Goal: Task Accomplishment & Management: Use online tool/utility

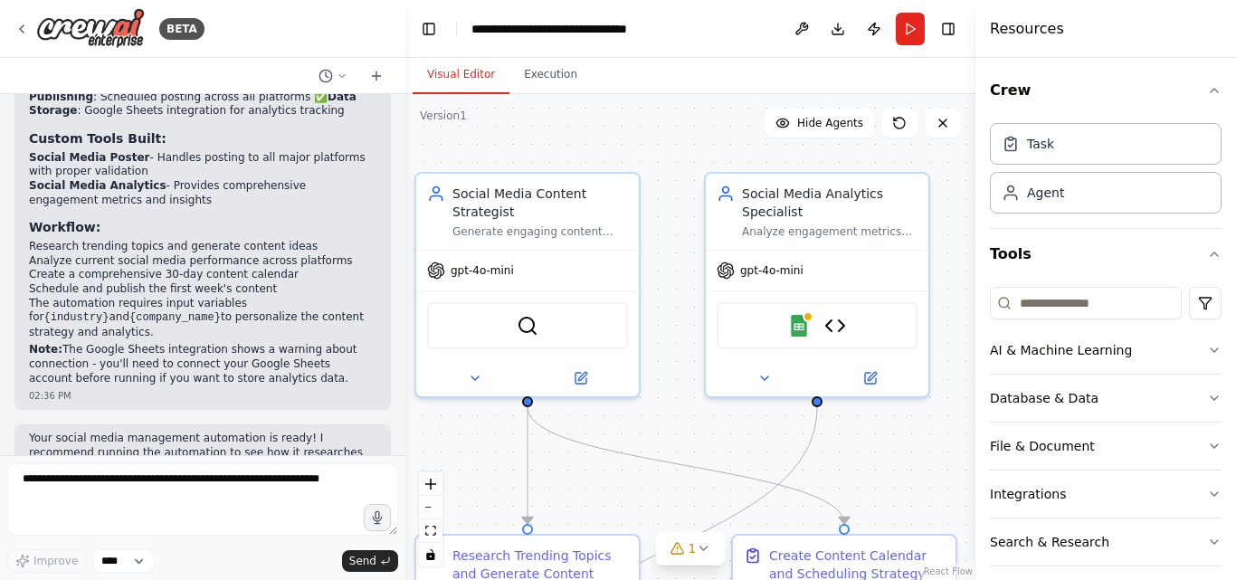
drag, startPoint x: 745, startPoint y: 283, endPoint x: 663, endPoint y: 271, distance: 82.4
click at [663, 271] on div ".deletable-edge-delete-btn { width: 20px; height: 20px; border: 0px solid #ffff…" at bounding box center [690, 337] width 570 height 486
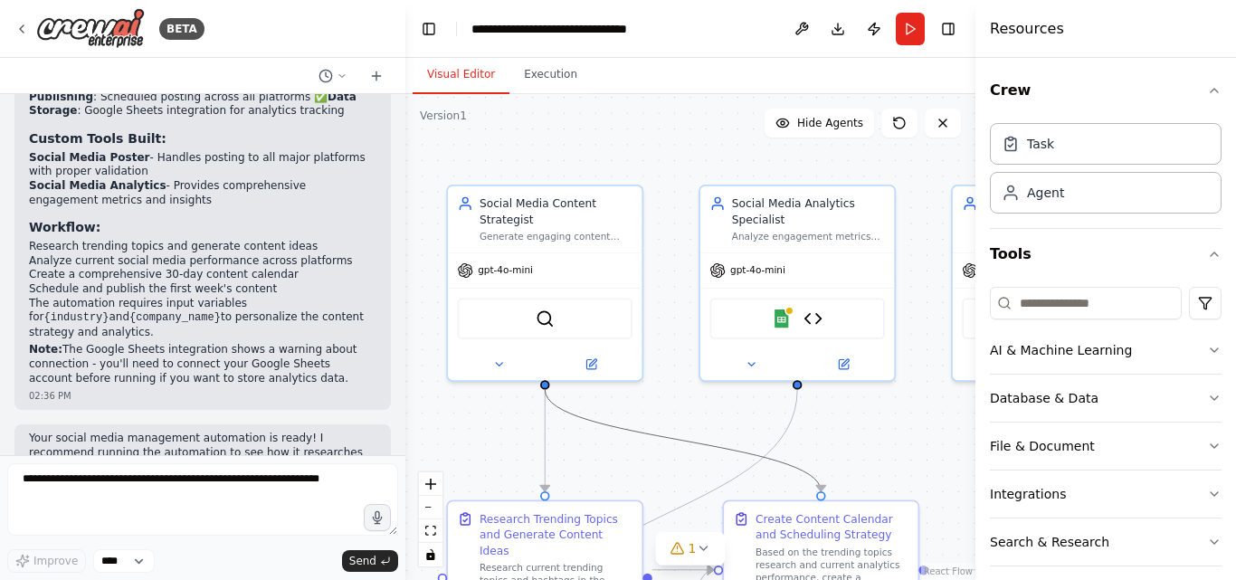
drag, startPoint x: 659, startPoint y: 429, endPoint x: 672, endPoint y: 305, distance: 124.7
click at [672, 305] on div ".deletable-edge-delete-btn { width: 20px; height: 20px; border: 0px solid #ffff…" at bounding box center [690, 337] width 570 height 486
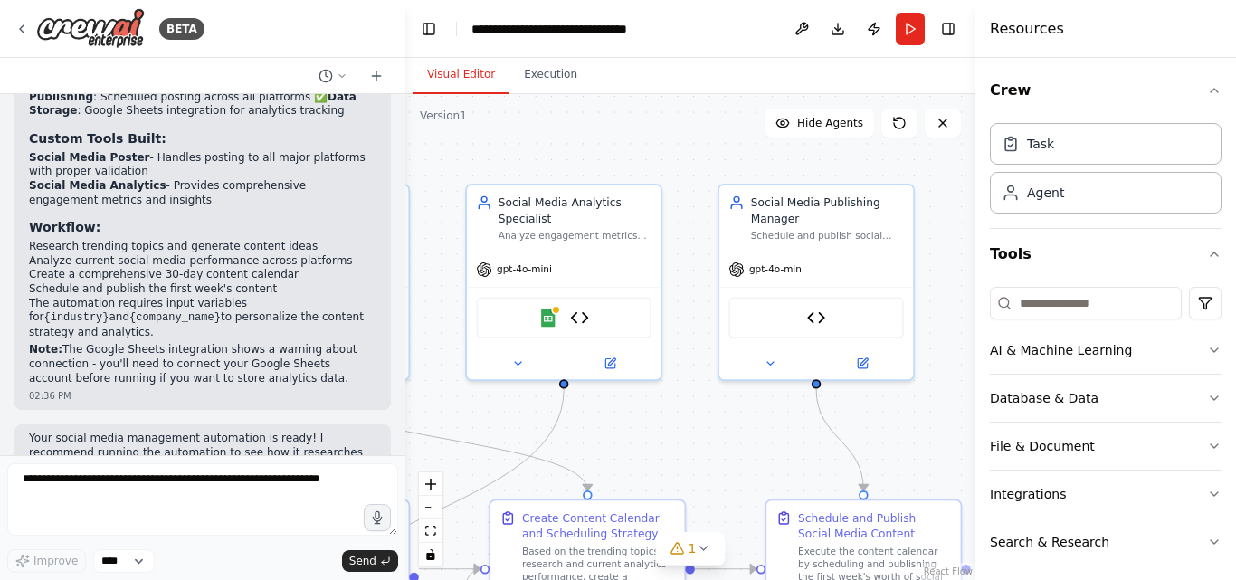
drag, startPoint x: 920, startPoint y: 293, endPoint x: 679, endPoint y: 294, distance: 241.6
click at [679, 294] on div ".deletable-edge-delete-btn { width: 20px; height: 20px; border: 0px solid #ffff…" at bounding box center [690, 337] width 570 height 486
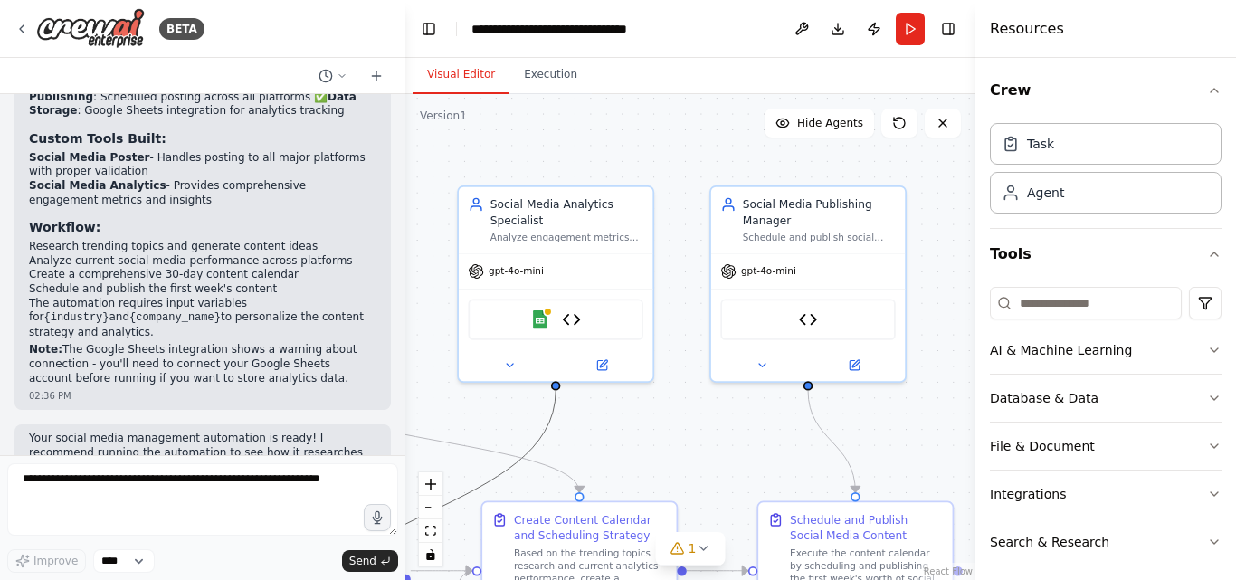
drag, startPoint x: 538, startPoint y: 449, endPoint x: 492, endPoint y: 425, distance: 51.8
click at [492, 425] on div ".deletable-edge-delete-btn { width: 20px; height: 20px; border: 0px solid #ffff…" at bounding box center [690, 337] width 570 height 486
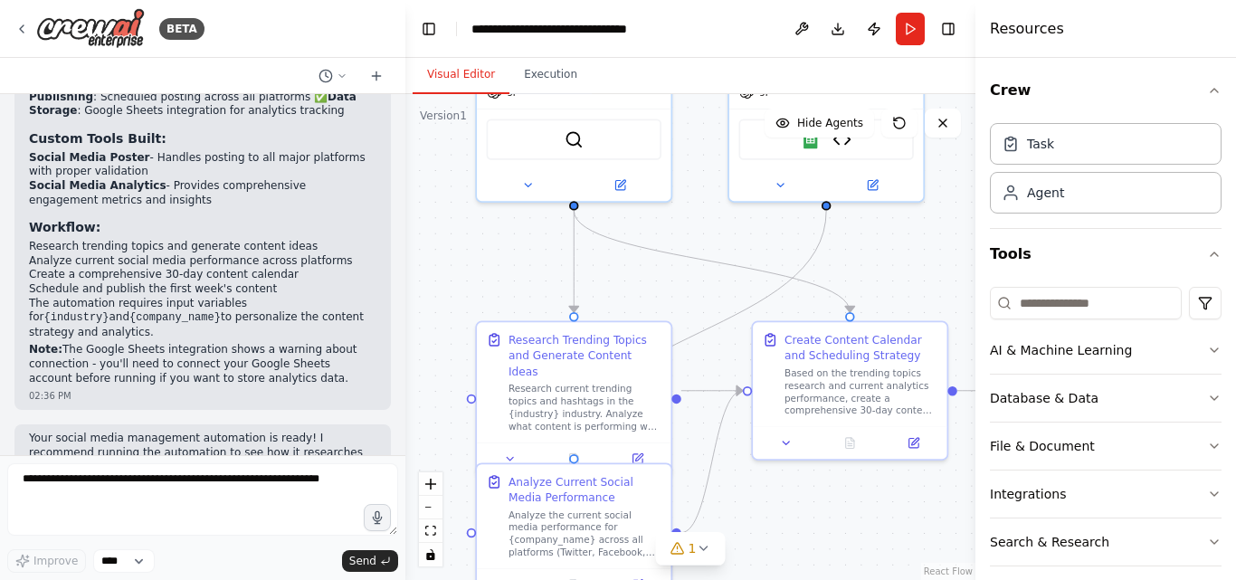
drag, startPoint x: 492, startPoint y: 425, endPoint x: 762, endPoint y: 243, distance: 325.2
click at [762, 243] on div ".deletable-edge-delete-btn { width: 20px; height: 20px; border: 0px solid #ffff…" at bounding box center [690, 337] width 570 height 486
click at [801, 514] on div ".deletable-edge-delete-btn { width: 20px; height: 20px; border: 0px solid #ffff…" at bounding box center [690, 337] width 570 height 486
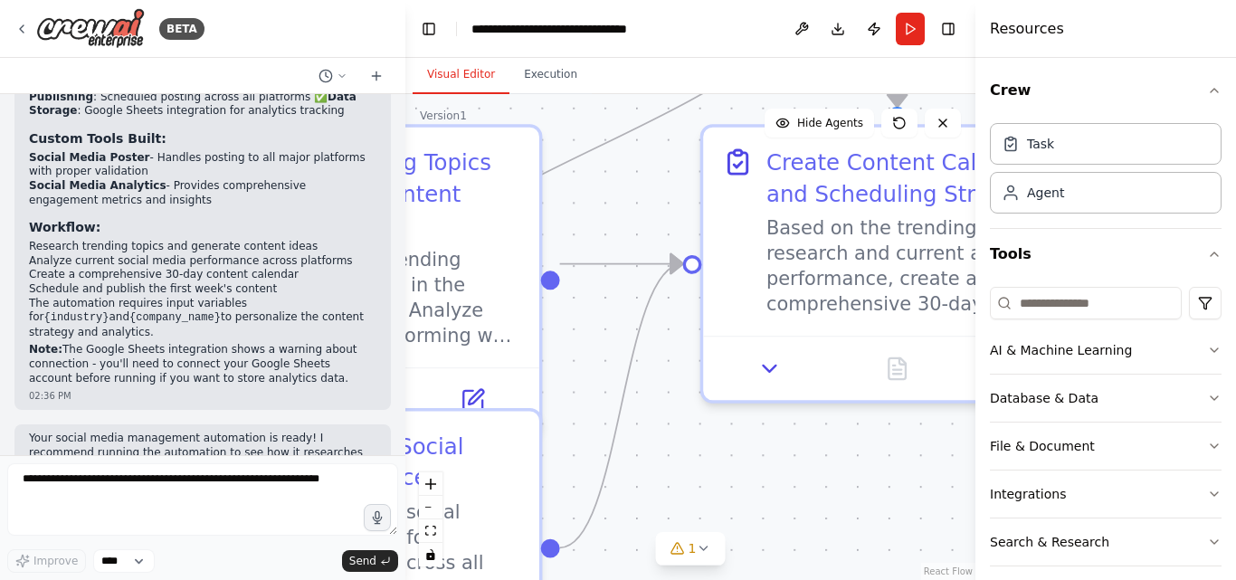
click at [653, 423] on div ".deletable-edge-delete-btn { width: 20px; height: 20px; border: 0px solid #ffff…" at bounding box center [690, 337] width 570 height 486
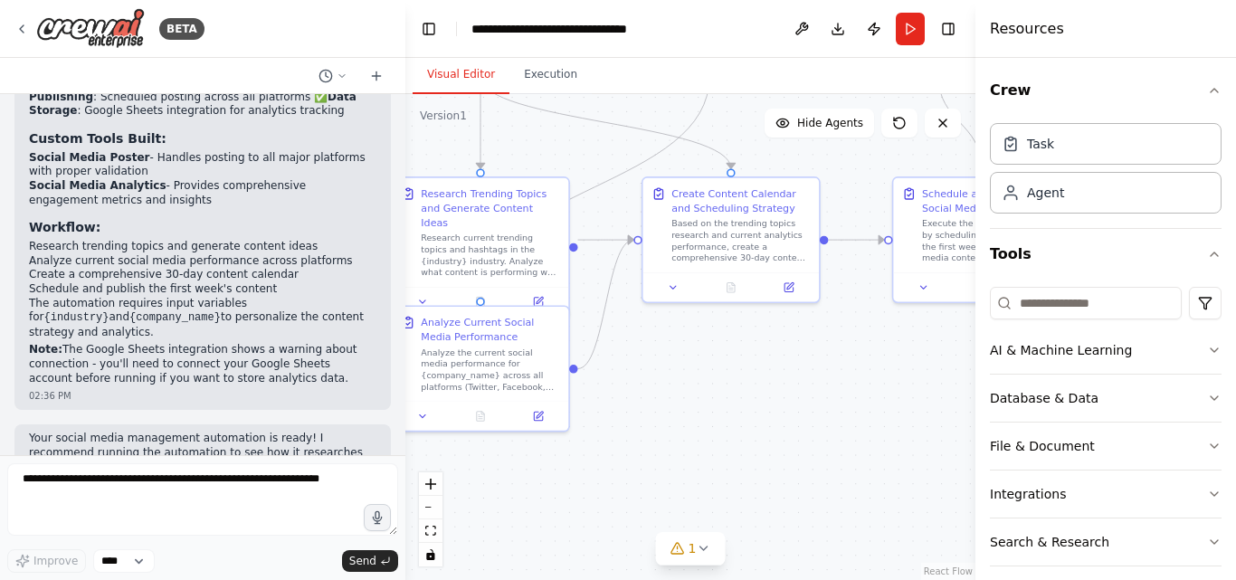
drag, startPoint x: 699, startPoint y: 304, endPoint x: 593, endPoint y: 418, distance: 156.2
click at [593, 418] on div ".deletable-edge-delete-btn { width: 20px; height: 20px; border: 0px solid #ffff…" at bounding box center [690, 337] width 570 height 486
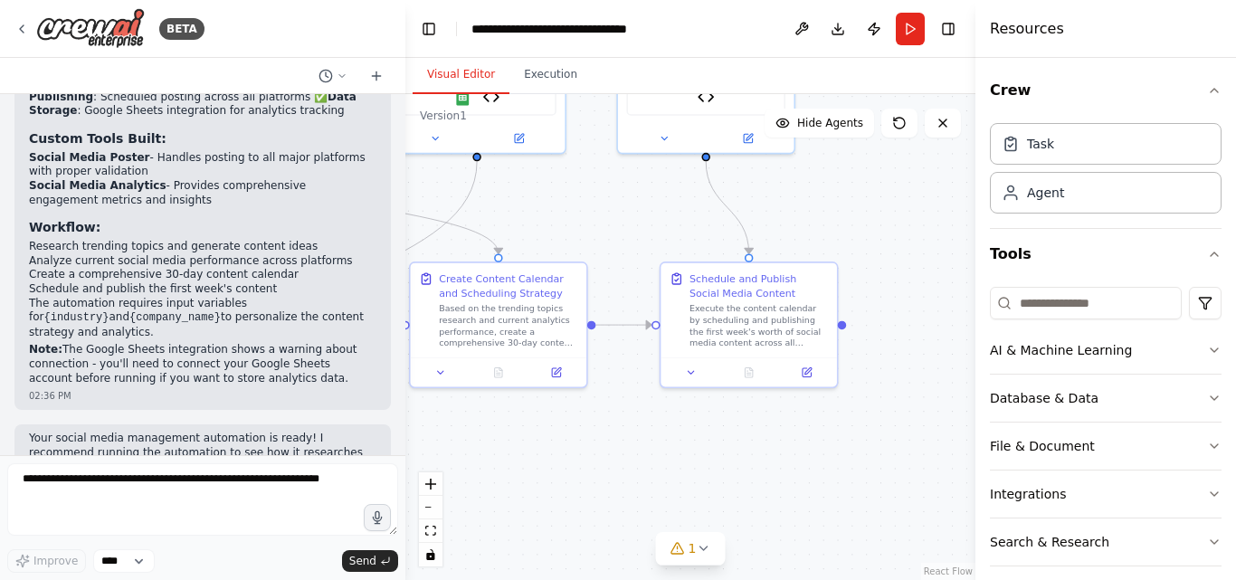
drag, startPoint x: 844, startPoint y: 369, endPoint x: 651, endPoint y: 427, distance: 201.2
click at [651, 427] on div ".deletable-edge-delete-btn { width: 20px; height: 20px; border: 0px solid #ffff…" at bounding box center [690, 337] width 570 height 486
click at [681, 548] on icon at bounding box center [677, 548] width 14 height 14
click at [629, 389] on div ".deletable-edge-delete-btn { width: 20px; height: 20px; border: 0px solid #ffff…" at bounding box center [690, 337] width 570 height 486
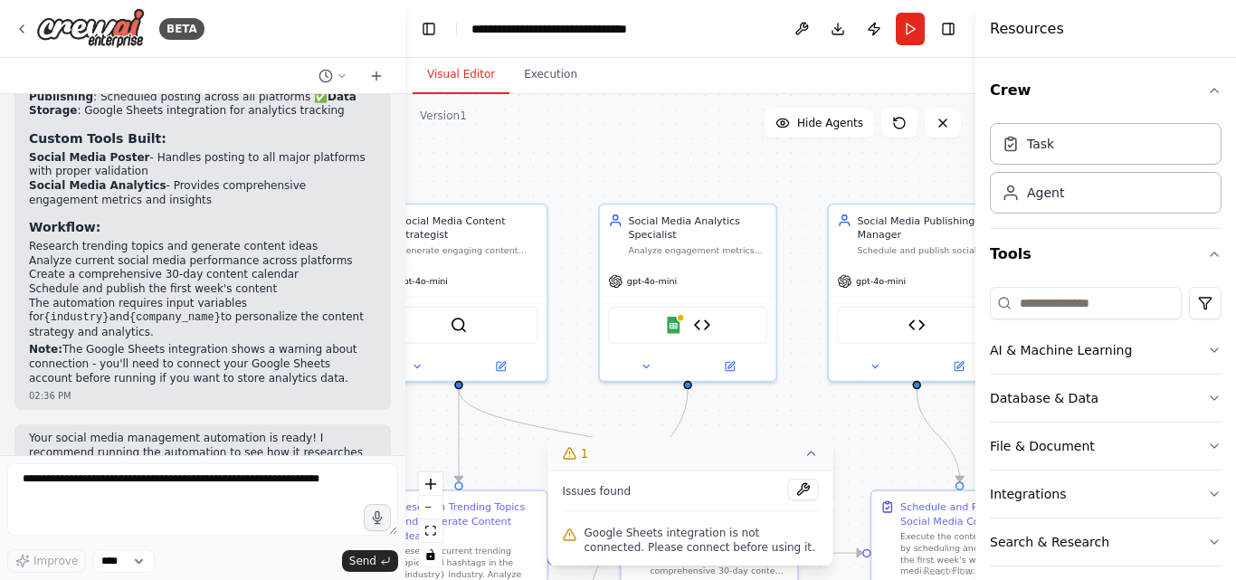
drag, startPoint x: 569, startPoint y: 229, endPoint x: 780, endPoint y: 458, distance: 311.2
click at [780, 458] on div "Version 1 Show Tools Hide Agents .deletable-edge-delete-btn { width: 20px; heig…" at bounding box center [690, 337] width 570 height 486
click at [681, 328] on img at bounding box center [673, 323] width 17 height 17
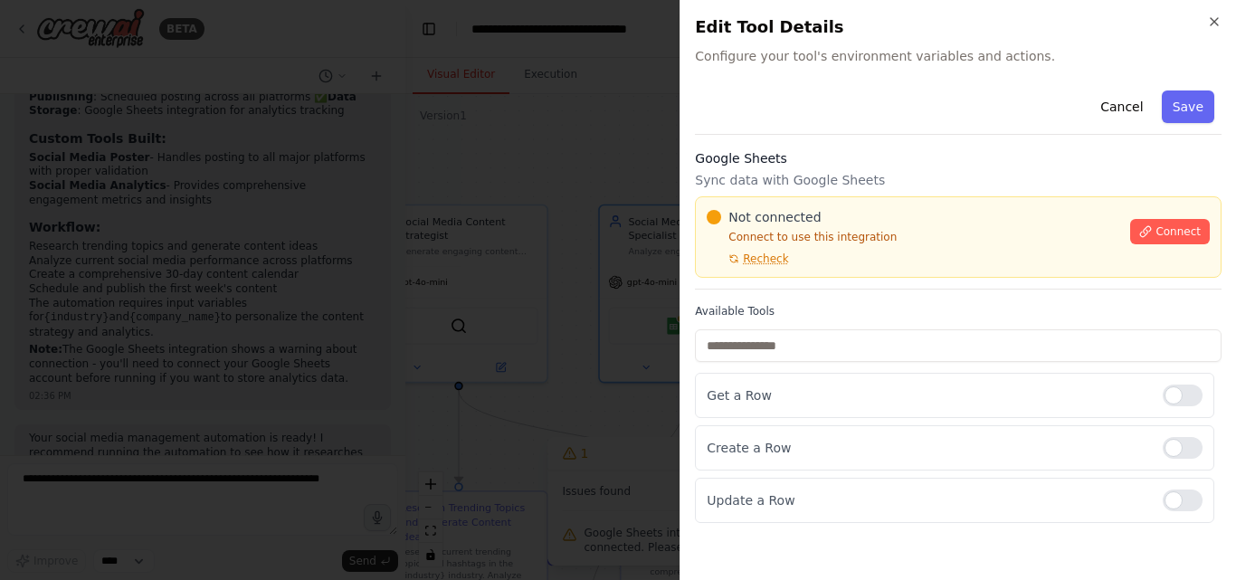
click at [584, 322] on div at bounding box center [618, 290] width 1236 height 580
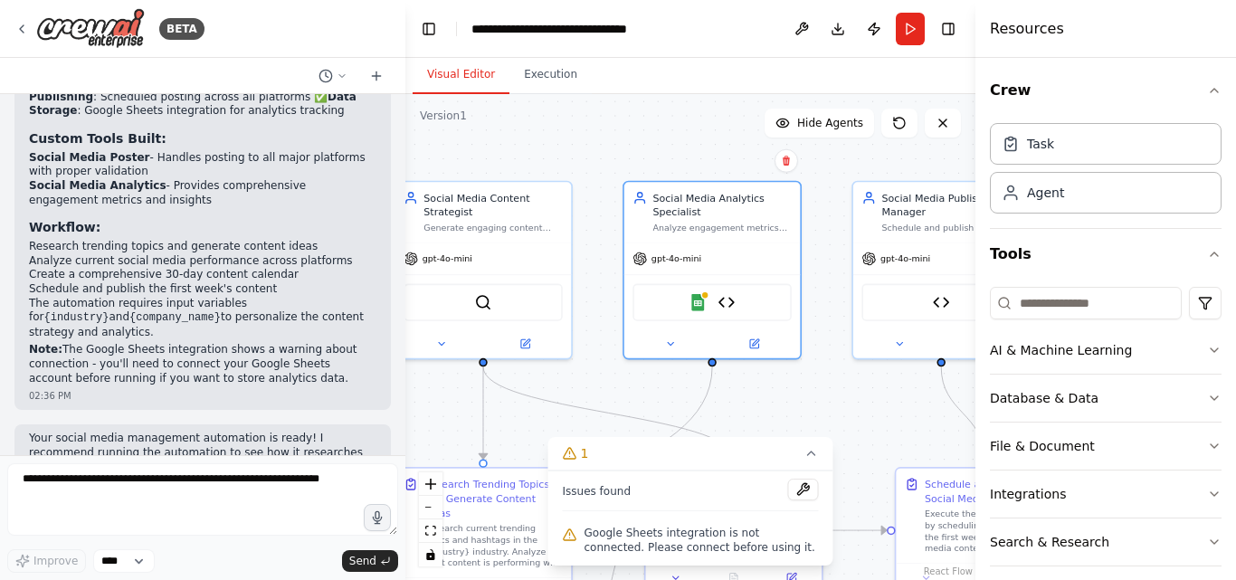
drag, startPoint x: 716, startPoint y: 152, endPoint x: 741, endPoint y: 128, distance: 34.6
click at [741, 128] on div ".deletable-edge-delete-btn { width: 20px; height: 20px; border: 0px solid #ffff…" at bounding box center [690, 337] width 570 height 486
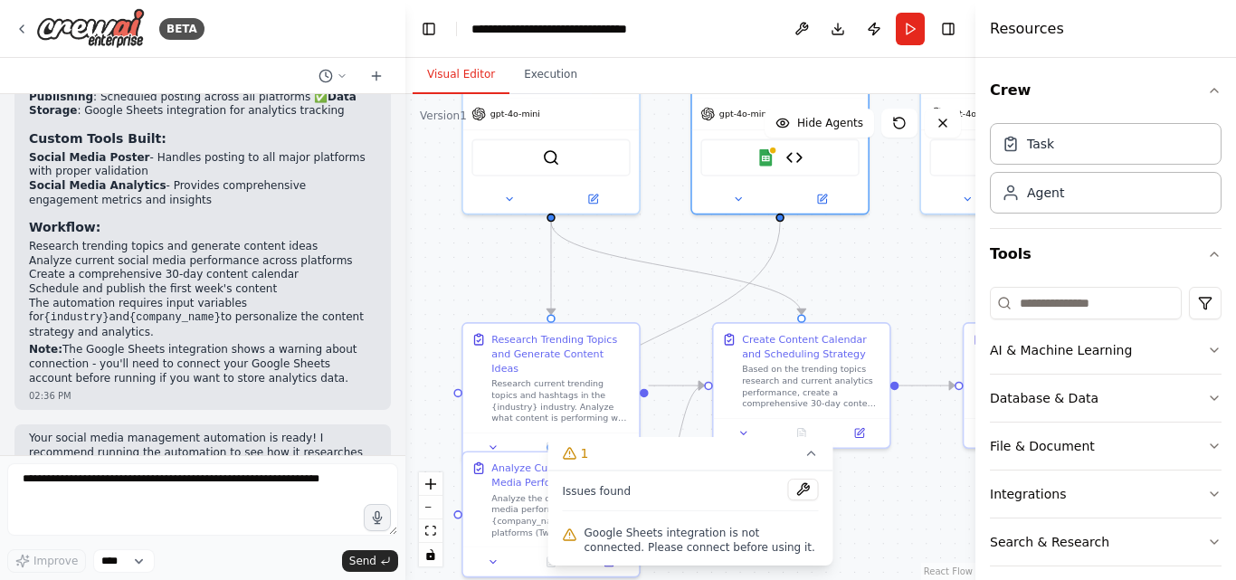
drag, startPoint x: 599, startPoint y: 206, endPoint x: 666, endPoint y: 62, distance: 159.5
click at [666, 62] on div "Visual Editor Execution Version 1 Show Tools Hide Agents .deletable-edge-delete…" at bounding box center [690, 319] width 570 height 522
click at [810, 455] on icon at bounding box center [811, 453] width 14 height 14
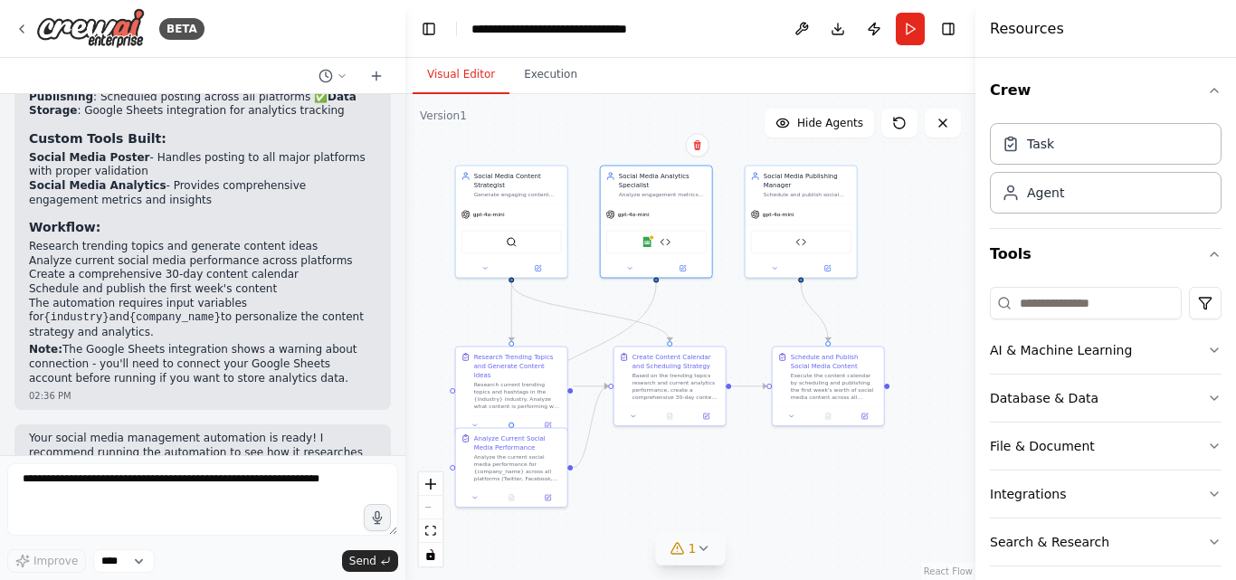
drag, startPoint x: 876, startPoint y: 333, endPoint x: 741, endPoint y: 309, distance: 137.0
click at [741, 309] on div ".deletable-edge-delete-btn { width: 20px; height: 20px; border: 0px solid #ffff…" at bounding box center [690, 337] width 570 height 486
click at [1207, 251] on icon "button" at bounding box center [1214, 254] width 14 height 14
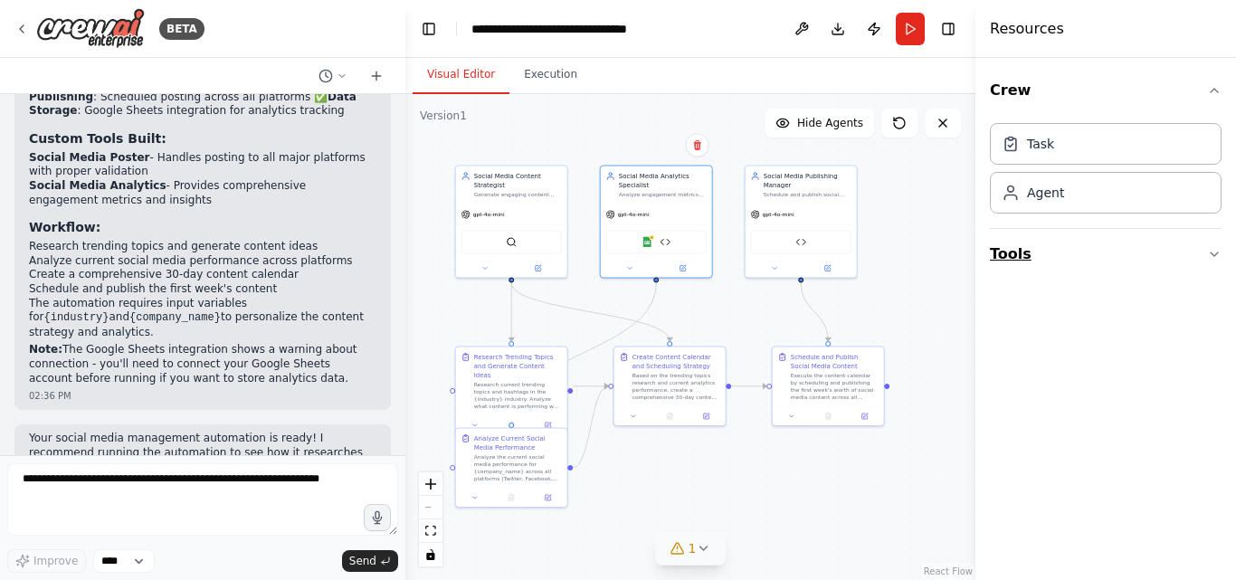
click at [1204, 251] on button "Tools" at bounding box center [1106, 254] width 232 height 51
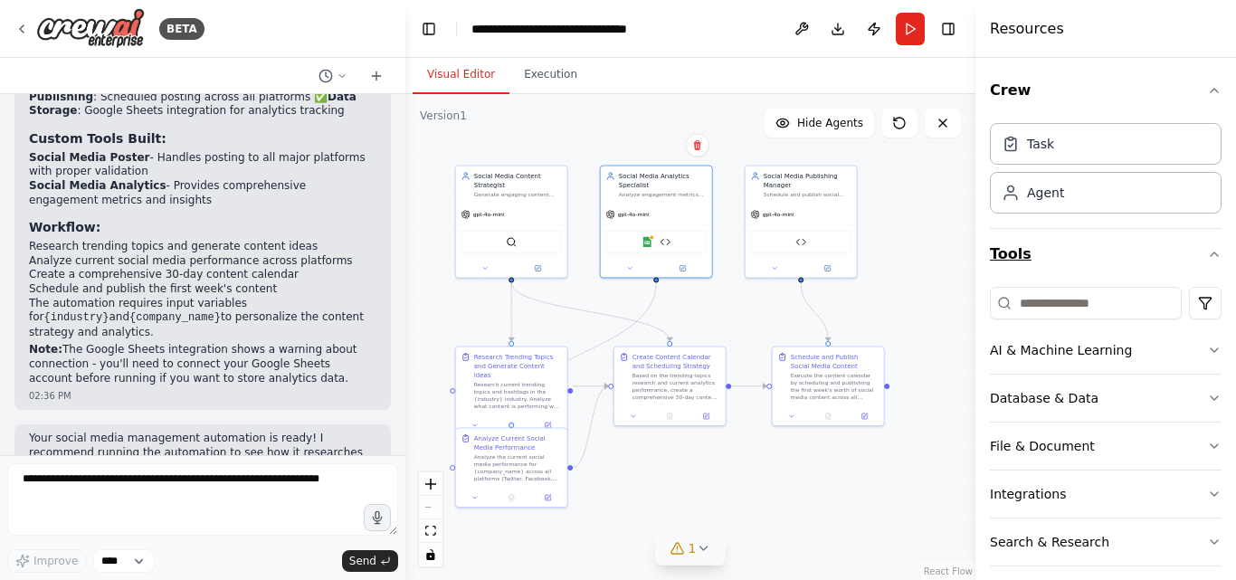
click at [1207, 251] on icon "button" at bounding box center [1214, 254] width 14 height 14
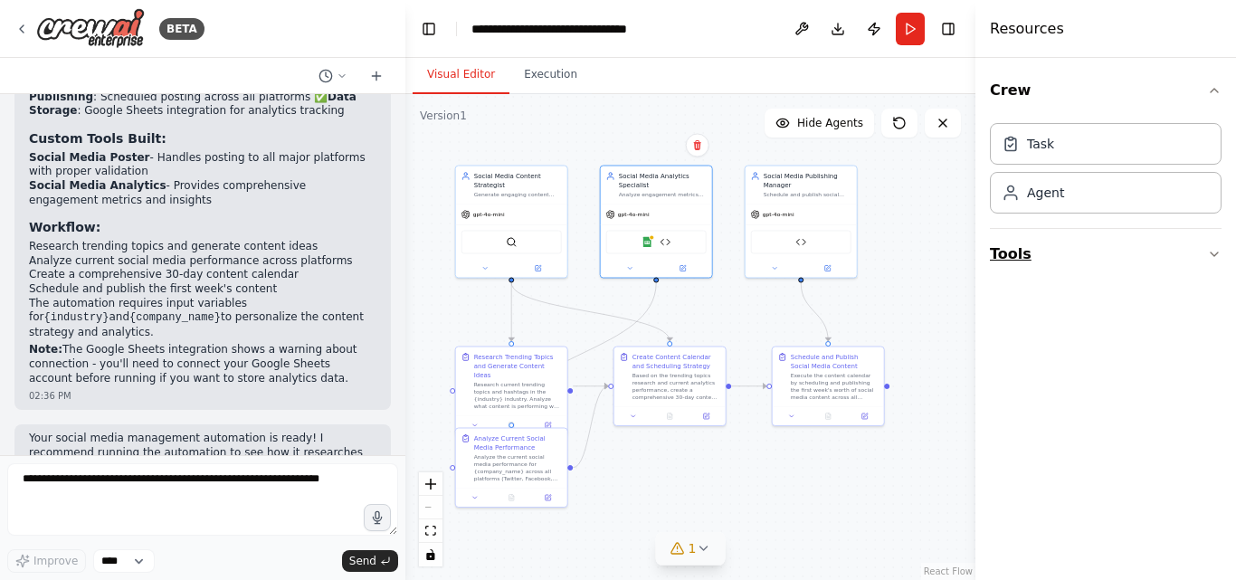
click at [1204, 251] on button "Tools" at bounding box center [1106, 254] width 232 height 51
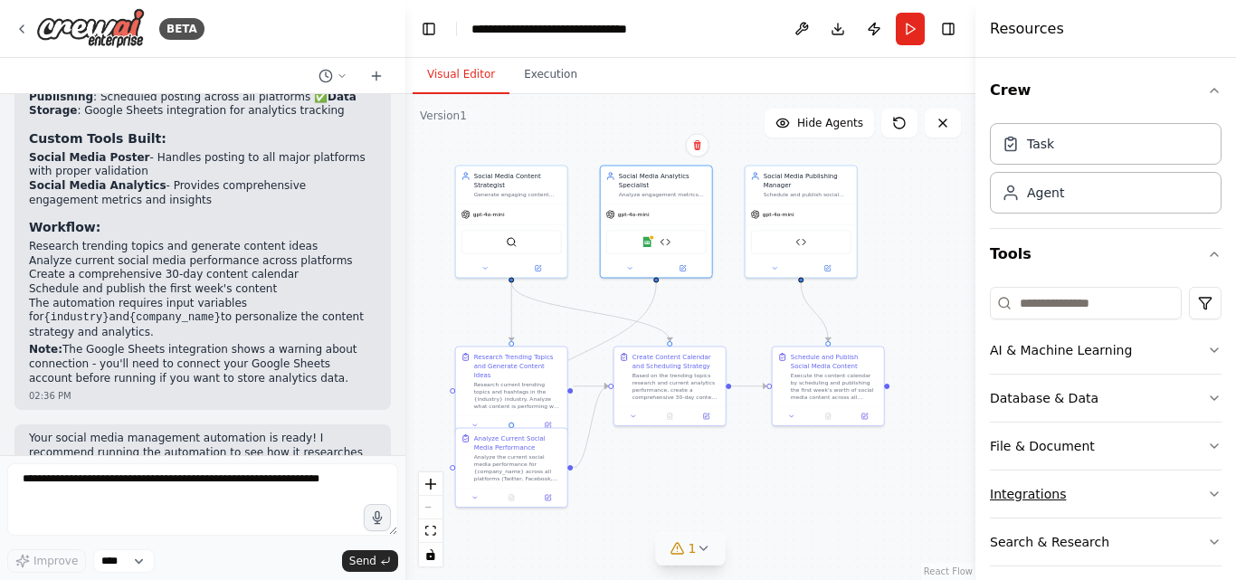
click at [1191, 489] on button "Integrations" at bounding box center [1106, 493] width 232 height 47
click at [1207, 256] on icon "button" at bounding box center [1214, 254] width 14 height 14
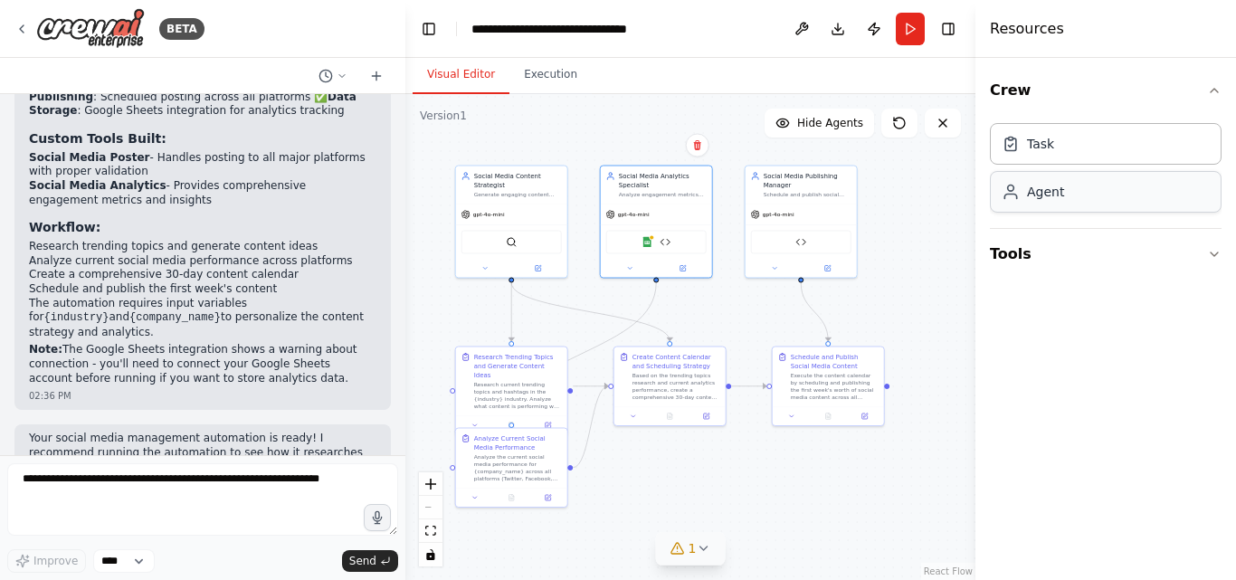
click at [1110, 190] on div "Agent" at bounding box center [1106, 192] width 232 height 42
click at [943, 223] on div "Goal of the agent" at bounding box center [971, 219] width 88 height 7
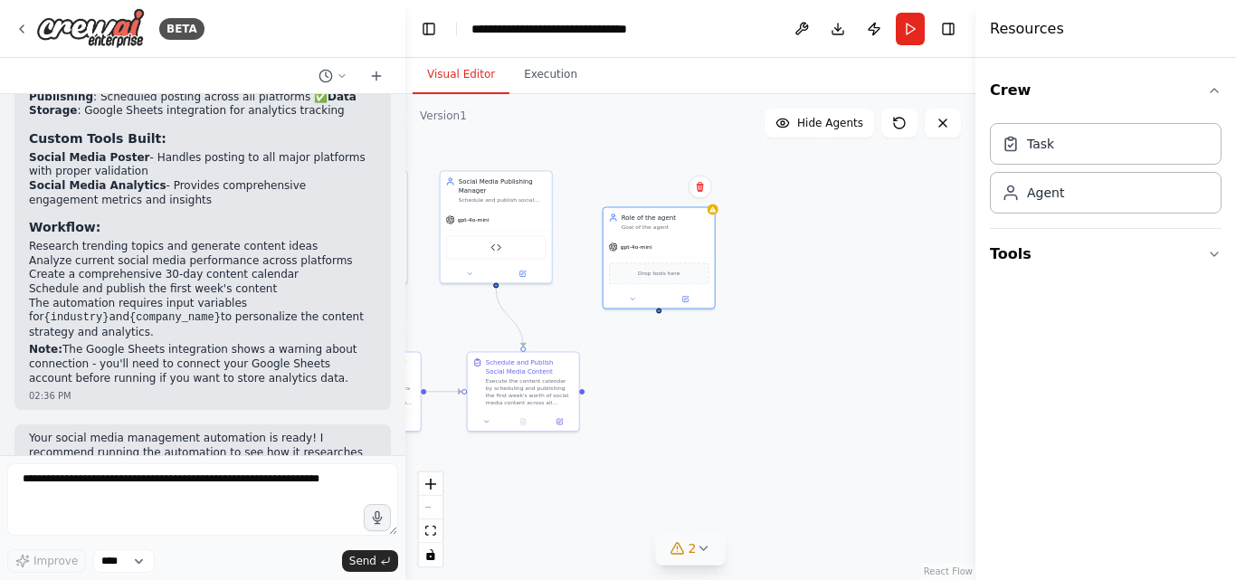
drag, startPoint x: 920, startPoint y: 351, endPoint x: 615, endPoint y: 356, distance: 305.0
click at [615, 356] on div ".deletable-edge-delete-btn { width: 20px; height: 20px; border: 0px solid #ffff…" at bounding box center [690, 337] width 570 height 486
click at [664, 252] on div "gpt-4o-mini" at bounding box center [658, 245] width 111 height 20
click at [784, 280] on div ".deletable-edge-delete-btn { width: 20px; height: 20px; border: 0px solid #ffff…" at bounding box center [690, 337] width 570 height 486
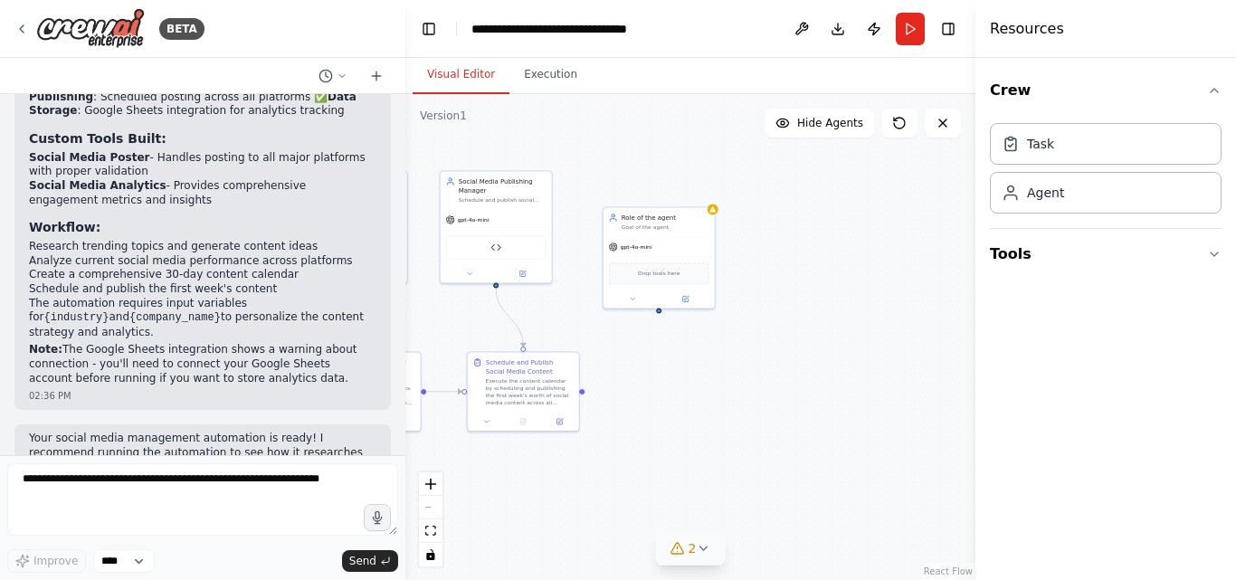
click at [784, 280] on div ".deletable-edge-delete-btn { width: 20px; height: 20px; border: 0px solid #ffff…" at bounding box center [690, 337] width 570 height 486
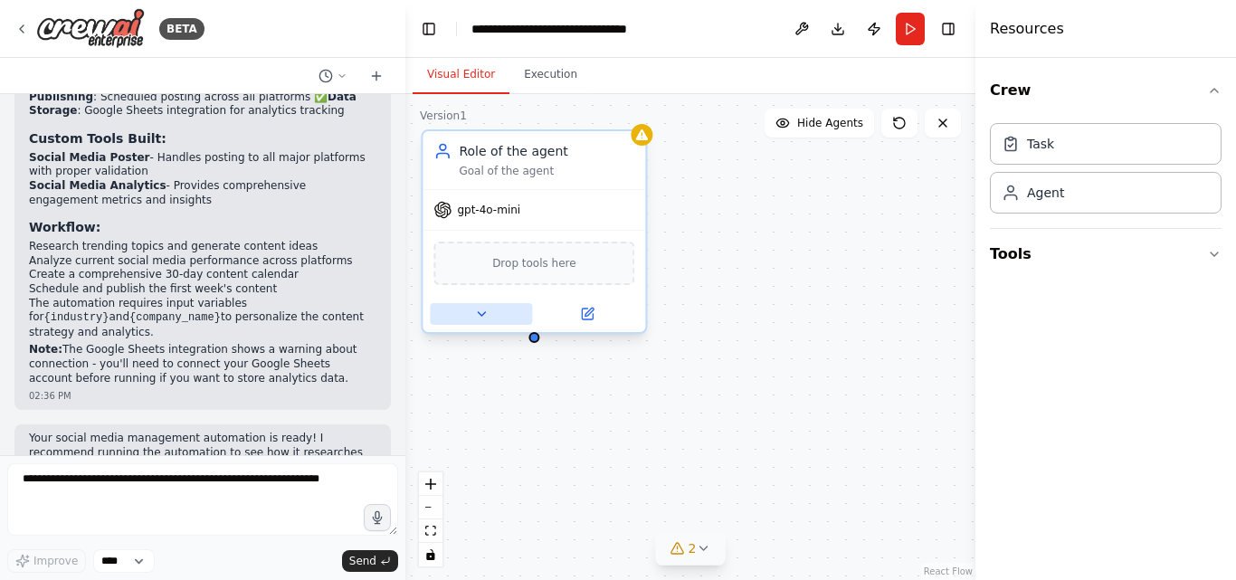
click at [483, 315] on icon at bounding box center [481, 314] width 14 height 14
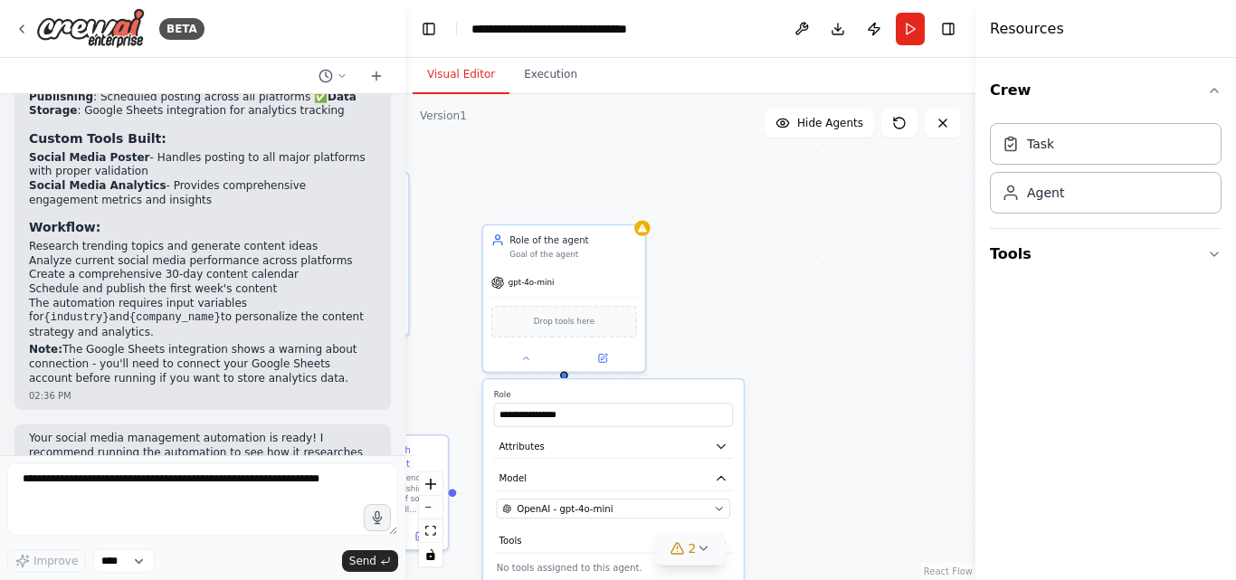
click at [843, 447] on div ".deletable-edge-delete-btn { width: 20px; height: 20px; border: 0px solid #ffff…" at bounding box center [690, 337] width 570 height 486
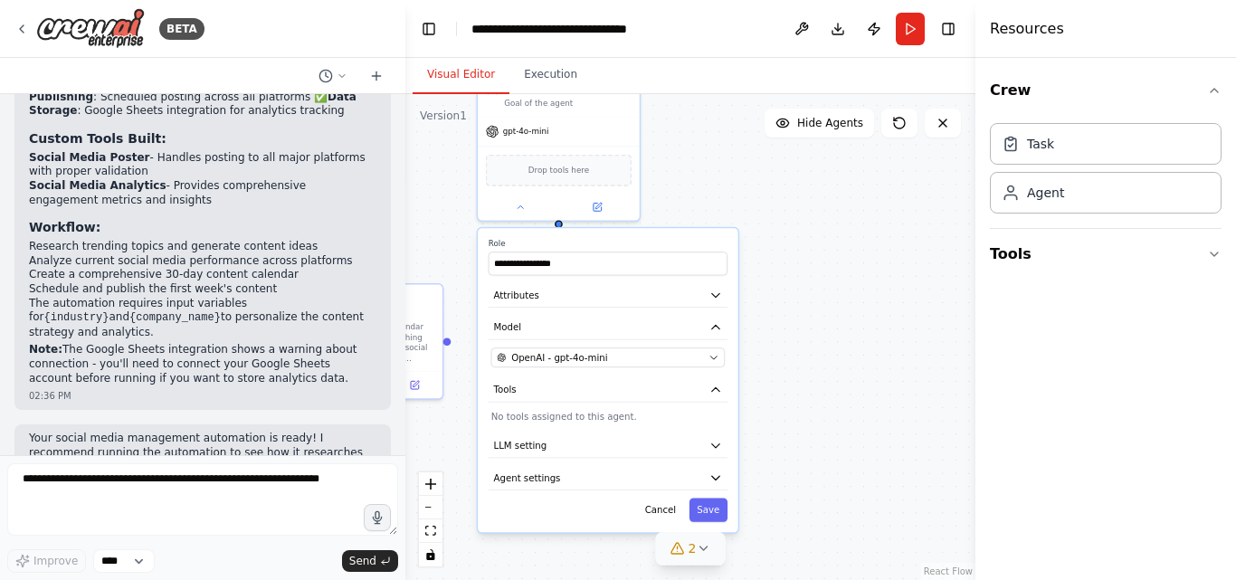
drag, startPoint x: 843, startPoint y: 447, endPoint x: 838, endPoint y: 274, distance: 172.9
click at [838, 274] on div ".deletable-edge-delete-btn { width: 20px; height: 20px; border: 0px solid #ffff…" at bounding box center [690, 337] width 570 height 486
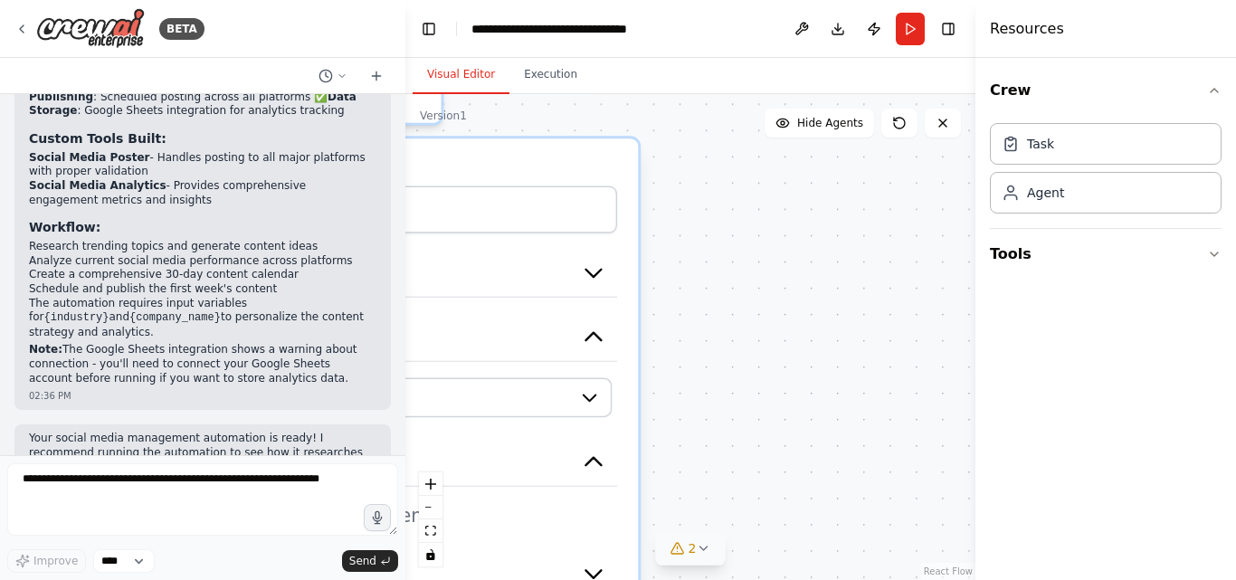
click at [838, 274] on div ".deletable-edge-delete-btn { width: 20px; height: 20px; border: 0px solid #ffff…" at bounding box center [690, 337] width 570 height 486
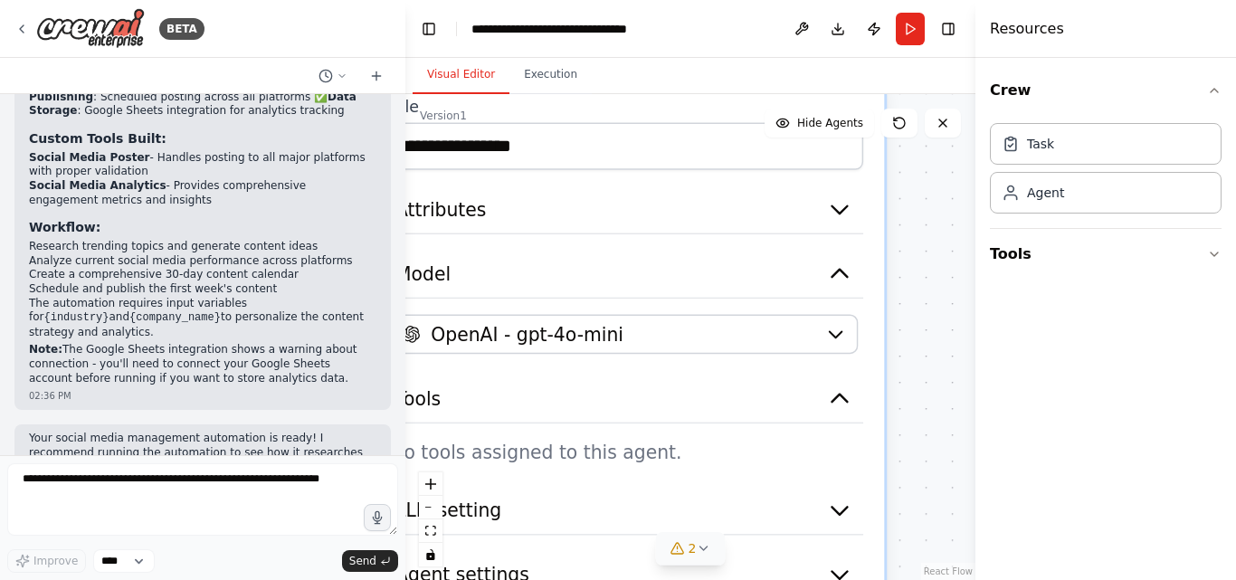
drag, startPoint x: 714, startPoint y: 376, endPoint x: 960, endPoint y: 313, distance: 254.1
click at [960, 313] on div ".deletable-edge-delete-btn { width: 20px; height: 20px; border: 0px solid #ffff…" at bounding box center [690, 337] width 570 height 486
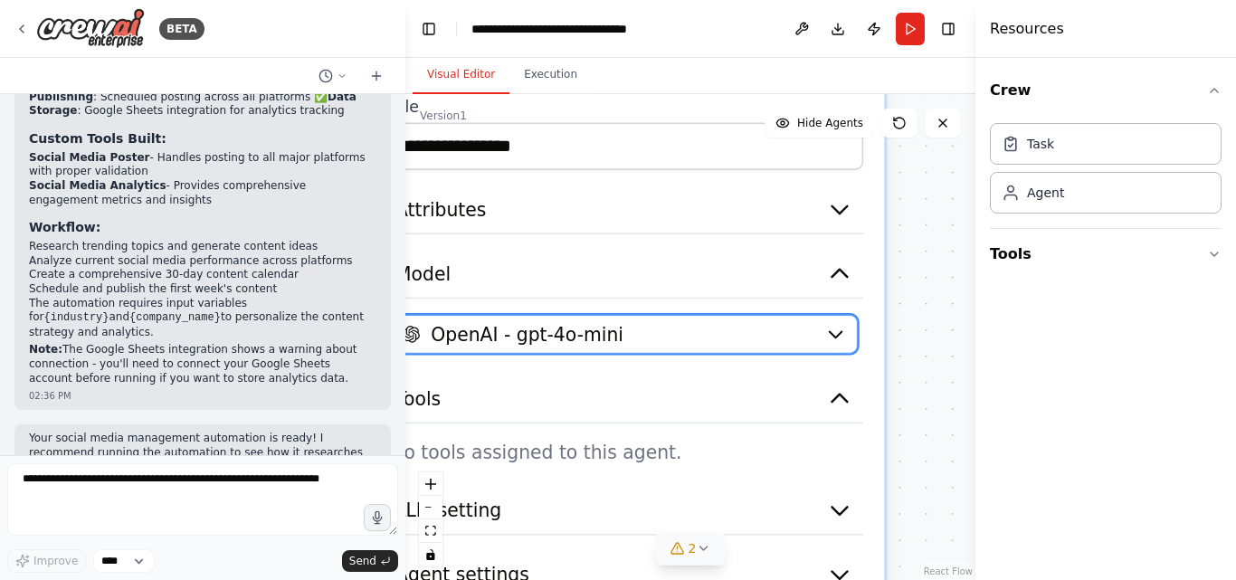
click at [829, 328] on icon "button" at bounding box center [835, 334] width 21 height 21
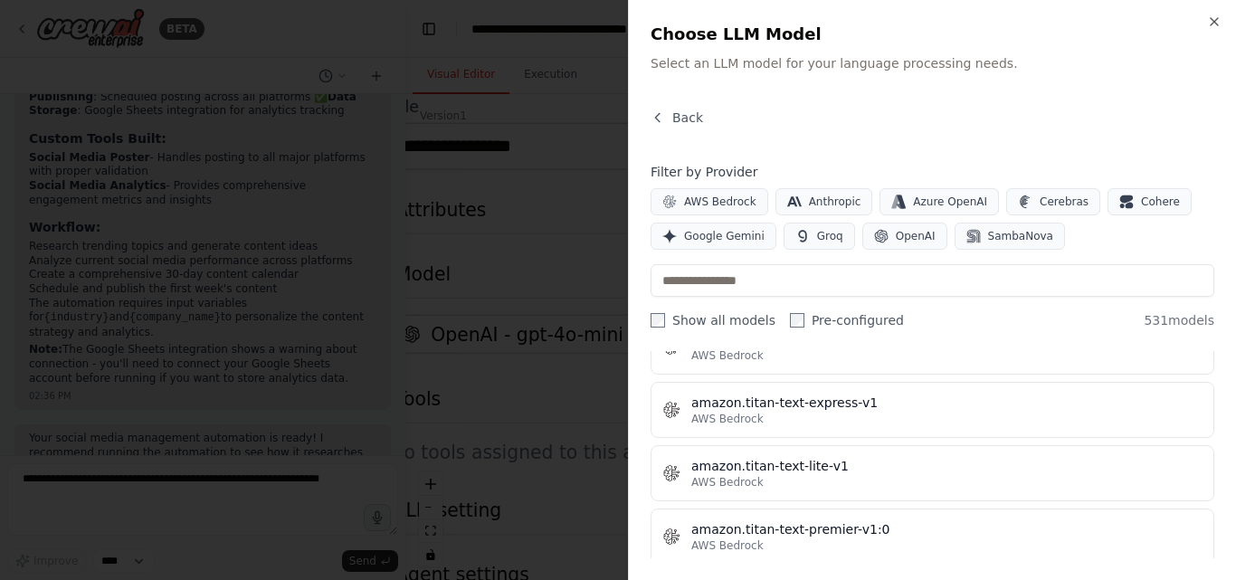
scroll to position [1301, 0]
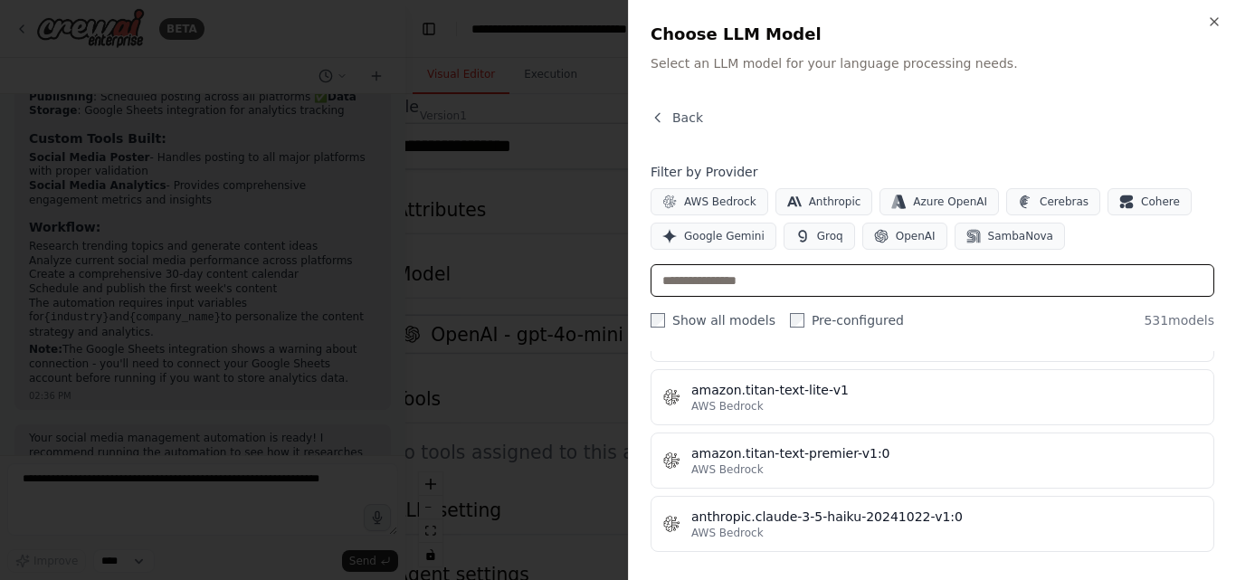
click at [813, 288] on input "text" at bounding box center [933, 280] width 564 height 33
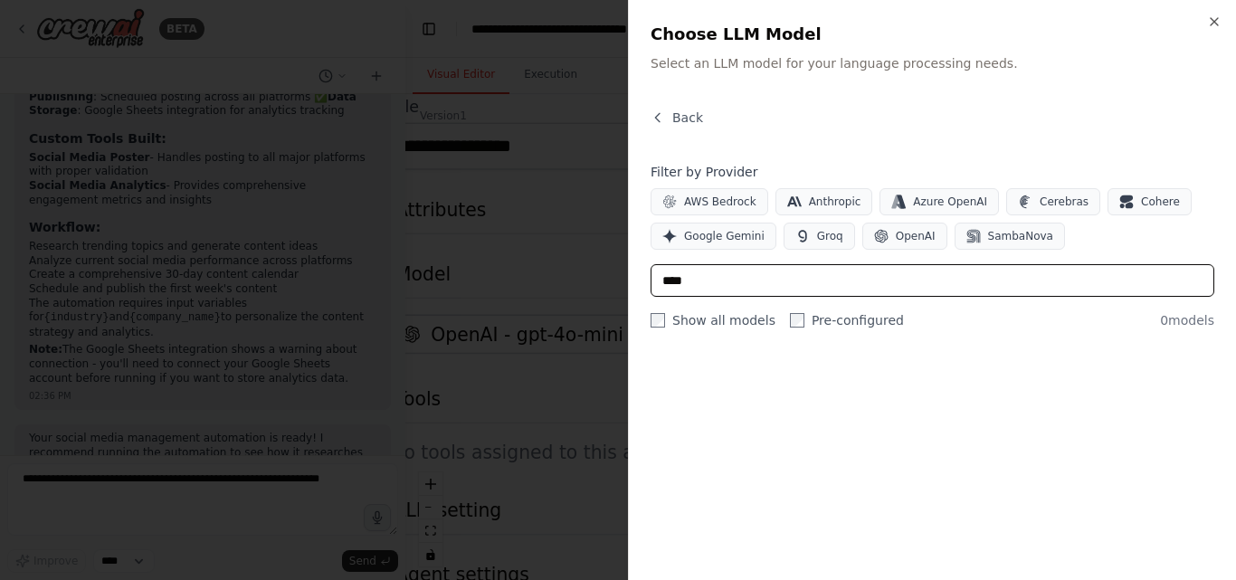
scroll to position [0, 0]
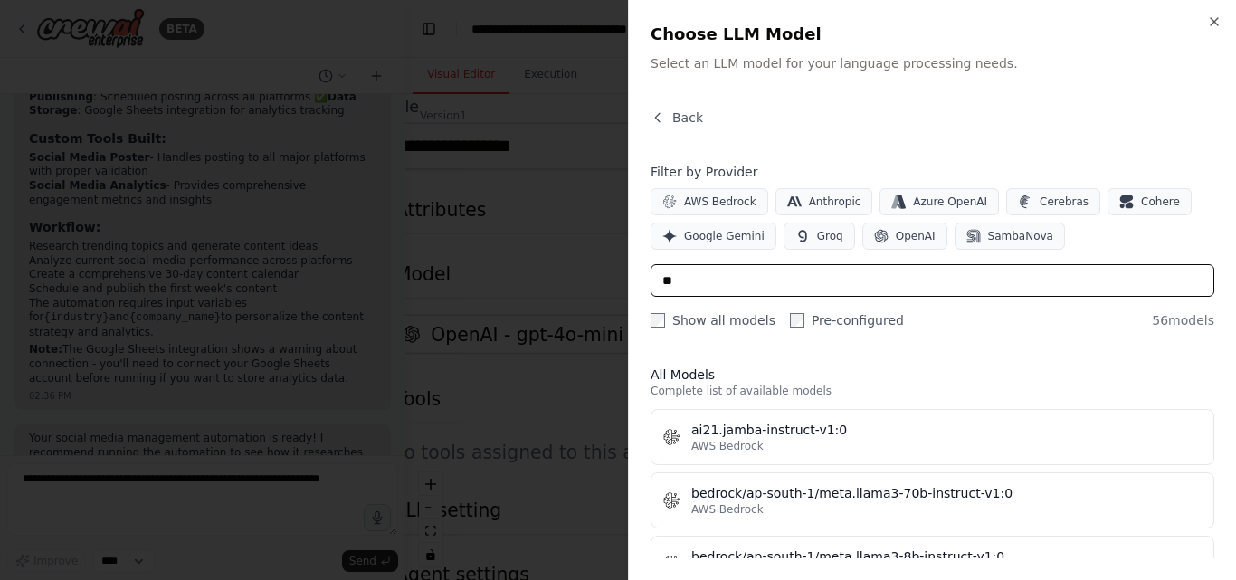
type input "*"
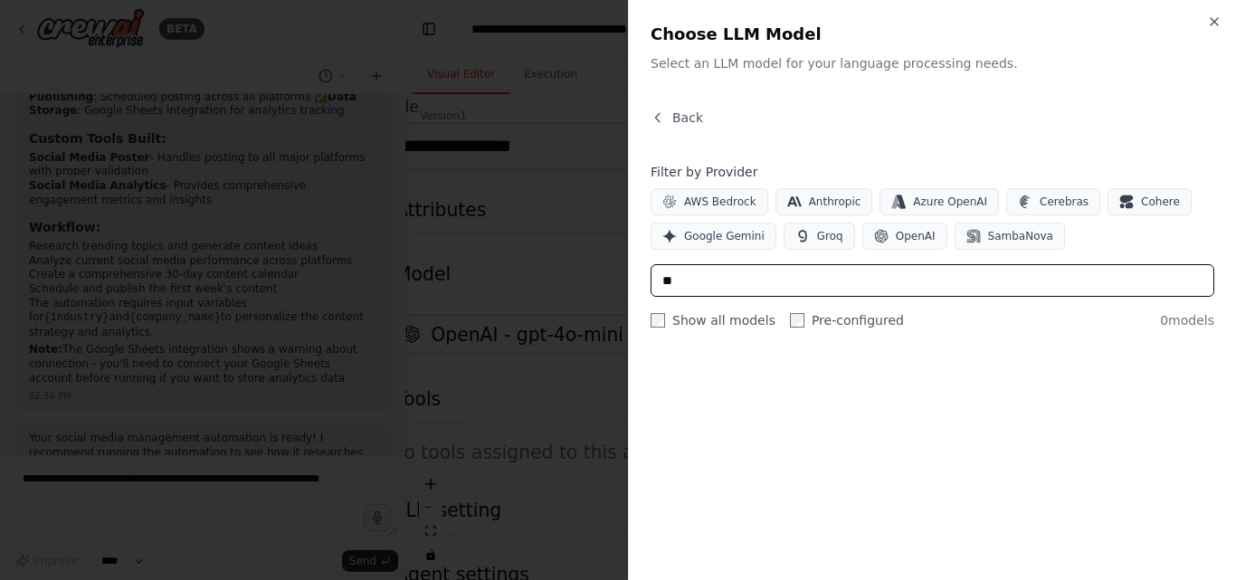
type input "*"
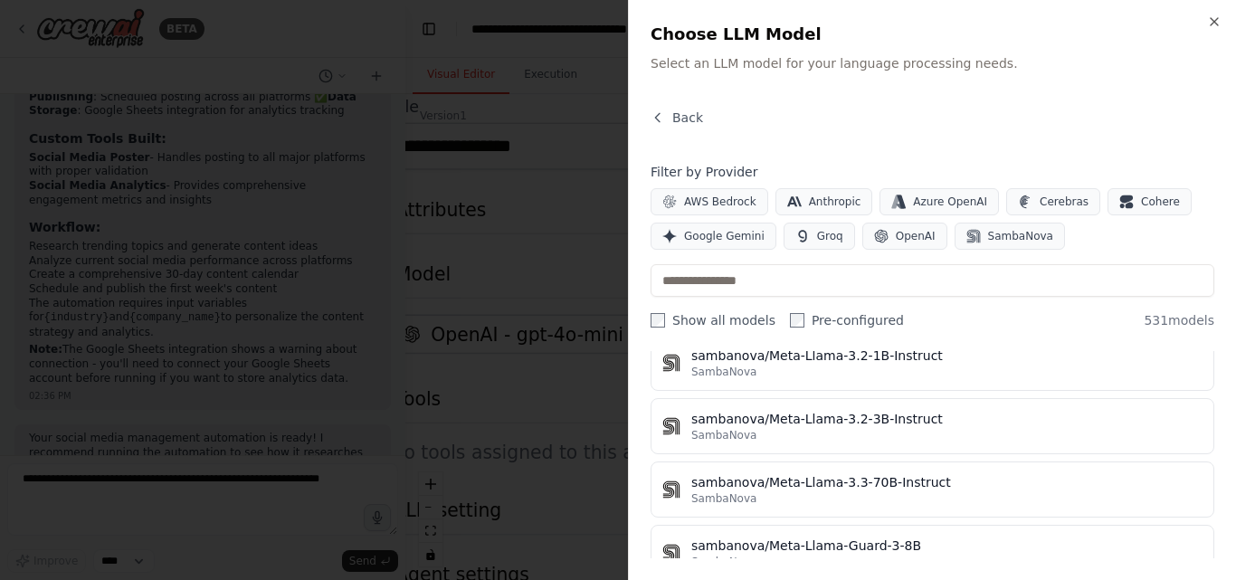
scroll to position [33273, 0]
